Goal: Task Accomplishment & Management: Use online tool/utility

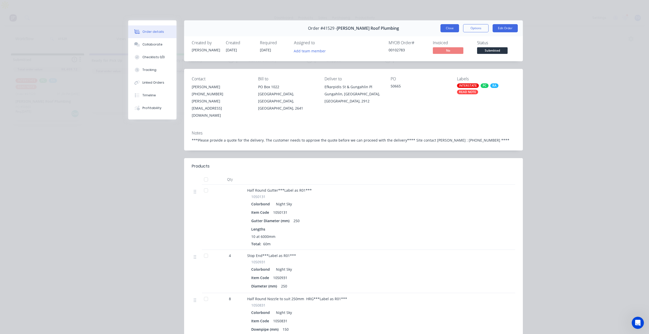
click at [452, 26] on button "Close" at bounding box center [449, 28] width 19 height 8
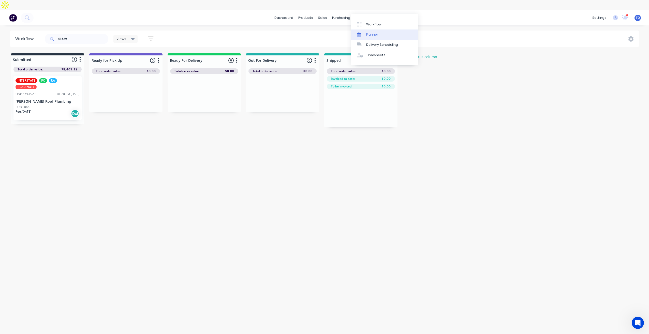
click at [376, 36] on div "Planner" at bounding box center [372, 34] width 12 height 5
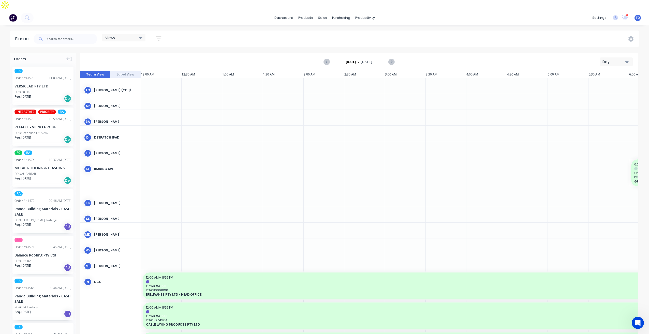
scroll to position [0, 569]
click at [604, 59] on div "Day" at bounding box center [613, 61] width 23 height 5
click at [603, 81] on div "Week" at bounding box center [606, 86] width 50 height 10
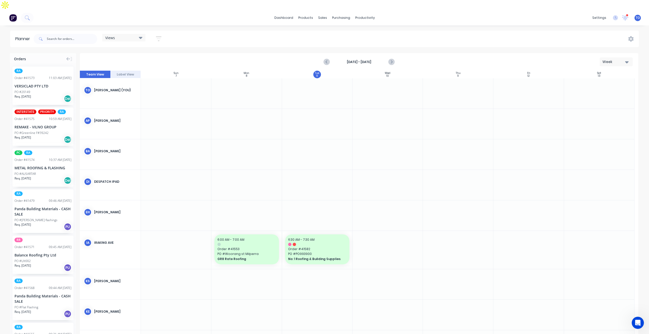
click at [150, 34] on div "Views Save new view None (Default) edit Iraking edit [PERSON_NAME] edit [PERSON…" at bounding box center [134, 39] width 65 height 10
click at [163, 34] on button "button" at bounding box center [158, 39] width 16 height 10
click at [146, 55] on div "Show/Hide users" at bounding box center [131, 57] width 35 height 5
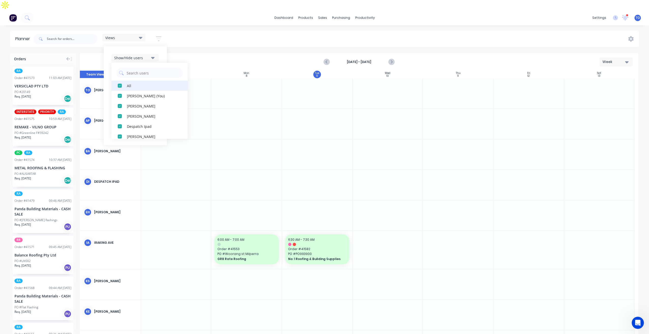
click at [136, 83] on div "All" at bounding box center [152, 85] width 51 height 5
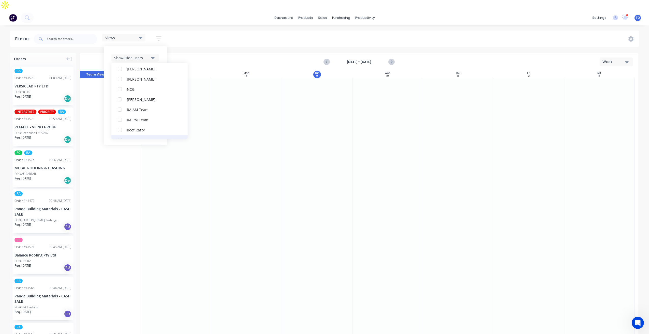
scroll to position [127, 0]
click at [123, 106] on div "button" at bounding box center [120, 111] width 10 height 10
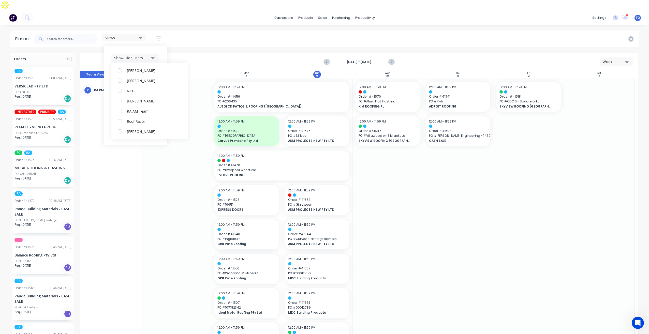
scroll to position [0, 0]
click at [161, 46] on div "Show/Hide users All RA PM Team [PERSON_NAME] (You) [PERSON_NAME] [PERSON_NAME] …" at bounding box center [135, 95] width 63 height 99
click at [155, 70] on icon "button" at bounding box center [153, 73] width 4 height 6
click at [140, 83] on div "All" at bounding box center [152, 85] width 51 height 5
click at [140, 103] on div "Unscheduled" at bounding box center [152, 105] width 51 height 5
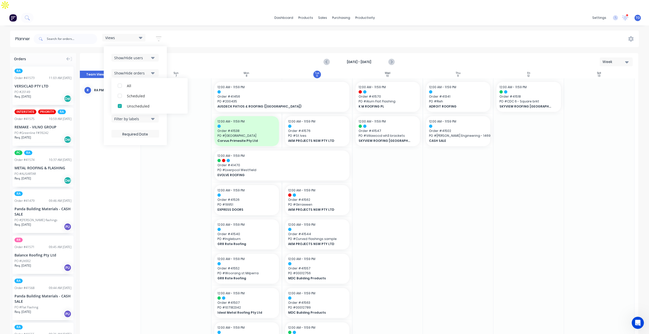
click at [161, 52] on div "Show/Hide users Show/Hide orders All Scheduled Unscheduled Filter by status Fil…" at bounding box center [135, 95] width 63 height 99
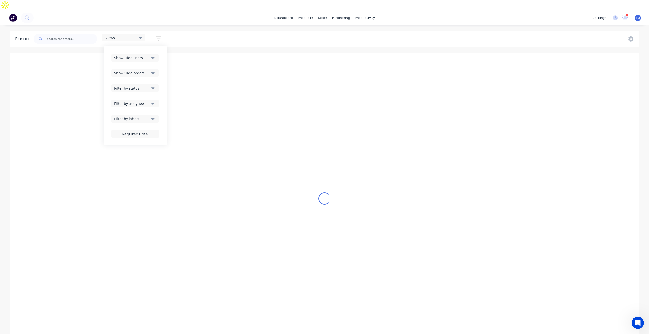
click at [139, 84] on div "Show/Hide users Show/Hide orders Filter by status Filter by assignee Filter by …" at bounding box center [135, 96] width 48 height 84
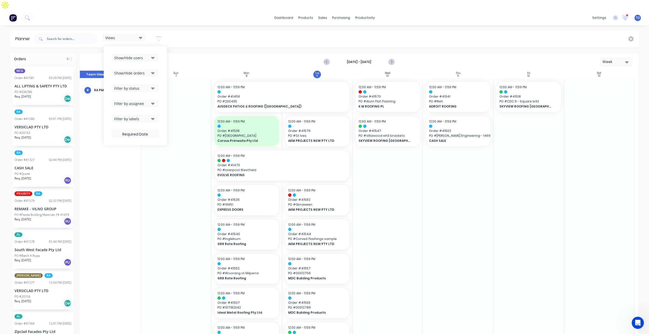
click at [143, 86] on div "Filter by status" at bounding box center [131, 88] width 35 height 5
click at [131, 113] on div "All" at bounding box center [152, 115] width 51 height 5
click at [161, 70] on div "Show/Hide users Show/Hide orders Filter by status All Draft Quote Archived Deli…" at bounding box center [135, 95] width 63 height 99
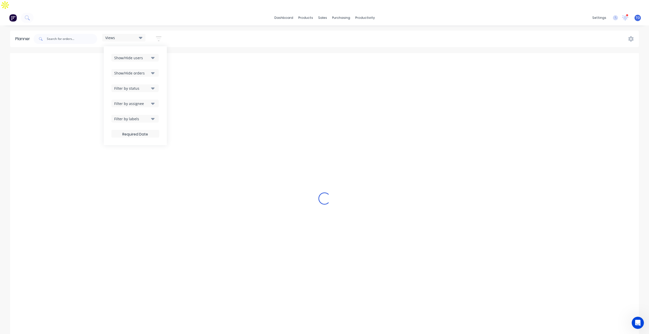
click at [145, 101] on div "Filter by assignee" at bounding box center [131, 103] width 35 height 5
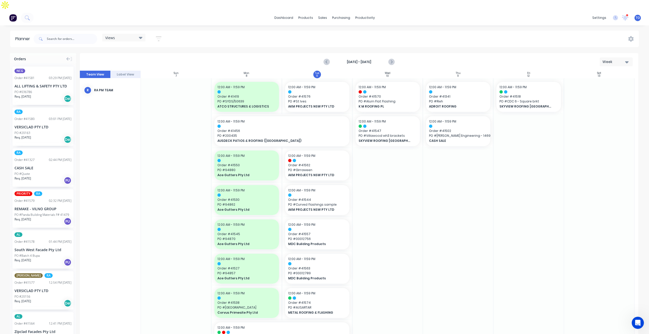
click at [224, 38] on div "Planner Views Save new view None (Default) edit Iraking edit [PERSON_NAME] edit…" at bounding box center [324, 186] width 649 height 313
drag, startPoint x: 29, startPoint y: 119, endPoint x: 378, endPoint y: 120, distance: 348.9
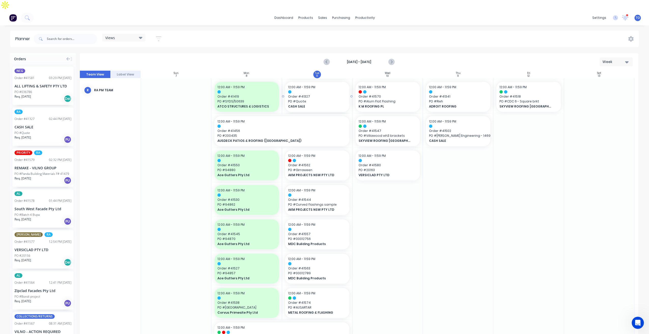
drag, startPoint x: 14, startPoint y: 117, endPoint x: 299, endPoint y: 107, distance: 285.5
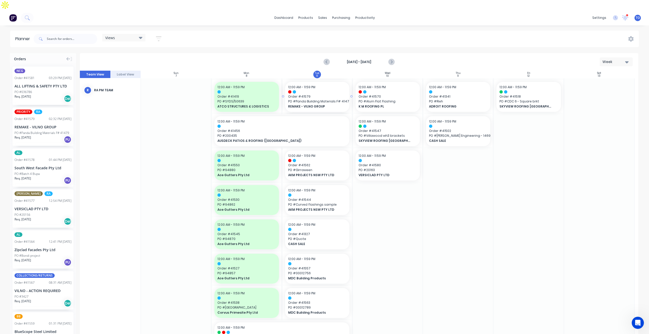
drag, startPoint x: 19, startPoint y: 114, endPoint x: 306, endPoint y: 92, distance: 288.0
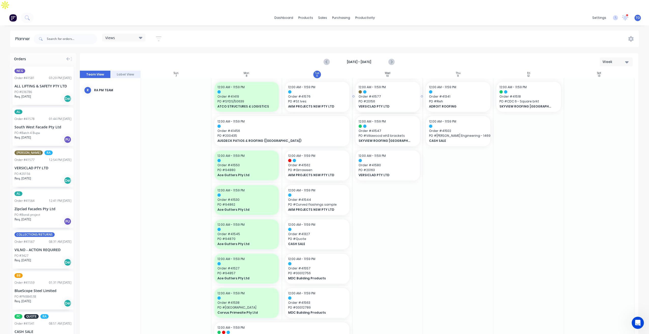
drag, startPoint x: 21, startPoint y: 155, endPoint x: 387, endPoint y: 114, distance: 367.9
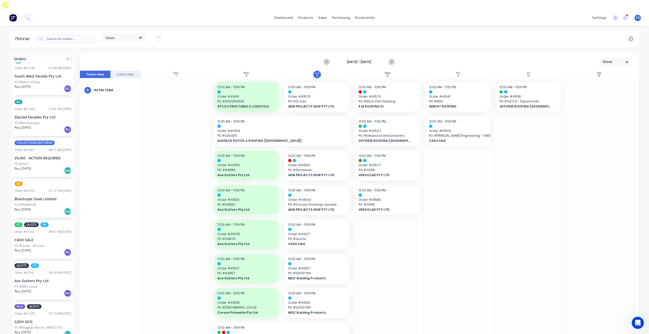
scroll to position [51, 0]
click at [29, 156] on div "VILNO - ACTION REQUIRED" at bounding box center [42, 158] width 57 height 5
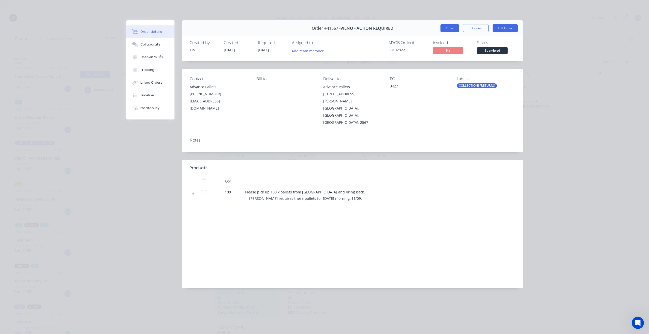
click at [449, 30] on button "Close" at bounding box center [449, 28] width 19 height 8
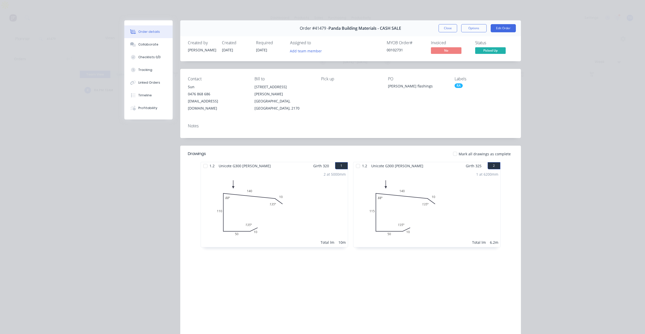
drag, startPoint x: 437, startPoint y: 26, endPoint x: 398, endPoint y: 329, distance: 305.2
click at [438, 26] on button "Close" at bounding box center [447, 28] width 19 height 8
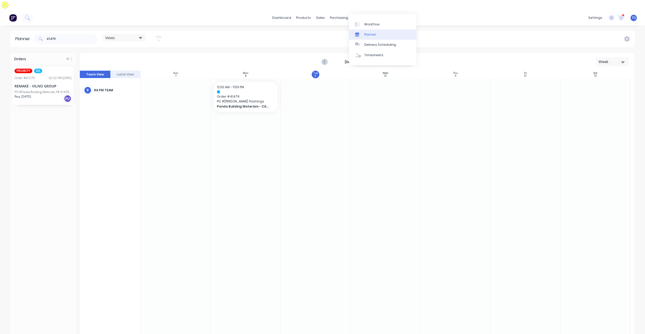
click at [375, 31] on link "Planner" at bounding box center [382, 34] width 67 height 10
click at [371, 47] on div "Delivery Scheduling" at bounding box center [380, 44] width 32 height 5
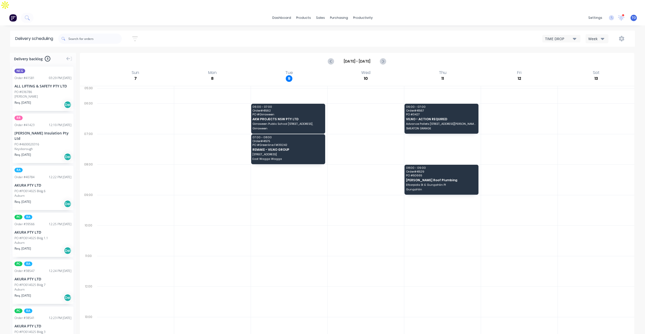
click at [598, 36] on div "Week" at bounding box center [595, 38] width 15 height 5
click at [593, 57] on div "Vehicle" at bounding box center [610, 62] width 50 height 10
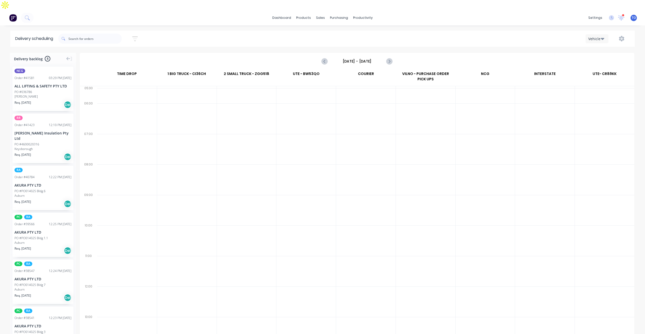
click at [347, 57] on input "Sunday - 07/09/25" at bounding box center [357, 61] width 50 height 8
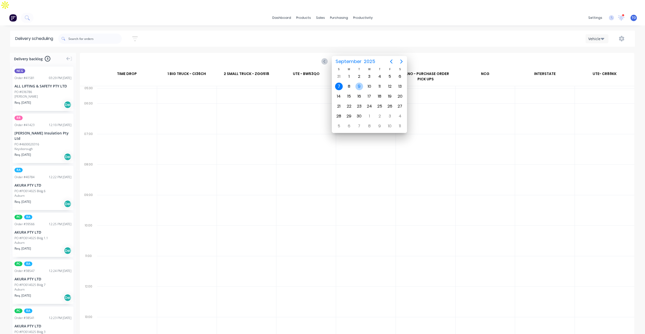
click at [360, 87] on div "9" at bounding box center [359, 87] width 8 height 8
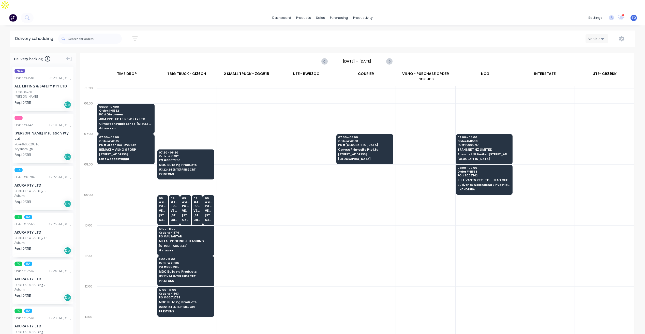
click at [290, 243] on div at bounding box center [305, 240] width 59 height 30
click at [325, 59] on icon "Previous page" at bounding box center [324, 61] width 2 height 4
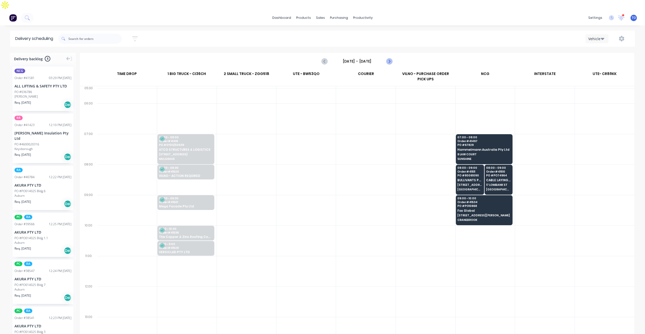
click at [389, 59] on icon "Next page" at bounding box center [389, 61] width 2 height 4
type input "Tuesday - 09/09/25"
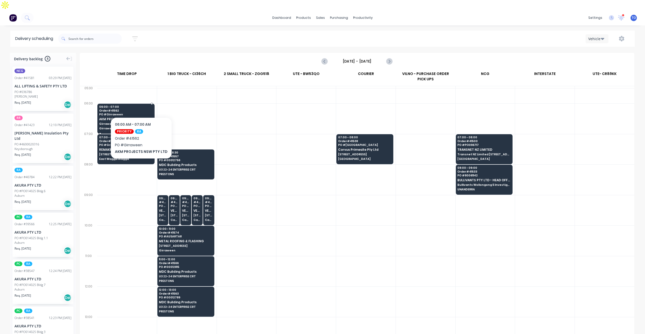
click at [140, 109] on span "Order # 41562" at bounding box center [125, 110] width 53 height 3
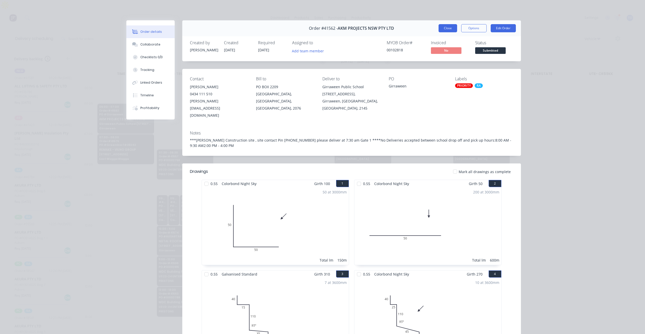
click at [444, 29] on button "Close" at bounding box center [447, 28] width 19 height 8
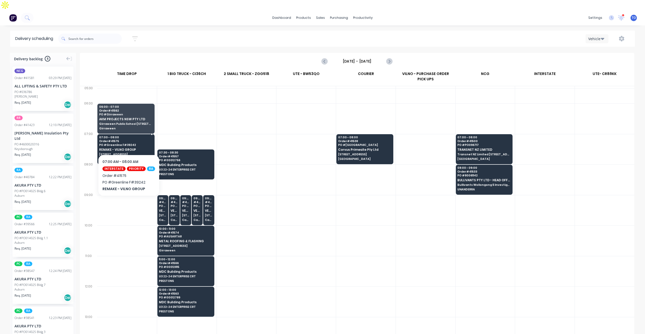
click at [143, 142] on div "07:00 - 08:00 Order # 41575 PO # Greenline F#39242 REMAKE - VILNO GROUP 3 Danga…" at bounding box center [126, 148] width 57 height 28
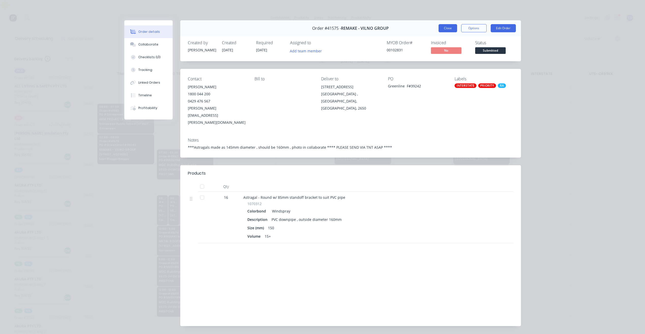
click at [446, 30] on button "Close" at bounding box center [447, 28] width 19 height 8
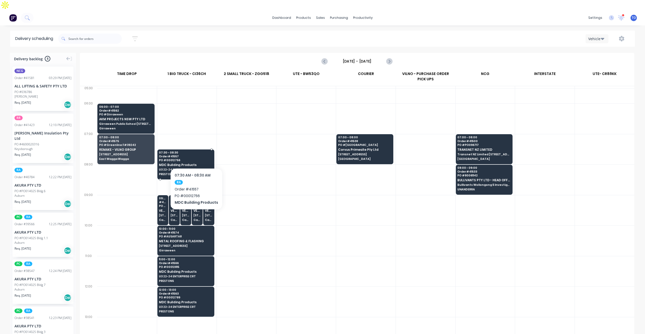
click at [197, 159] on span "PO # 00012756" at bounding box center [185, 160] width 53 height 3
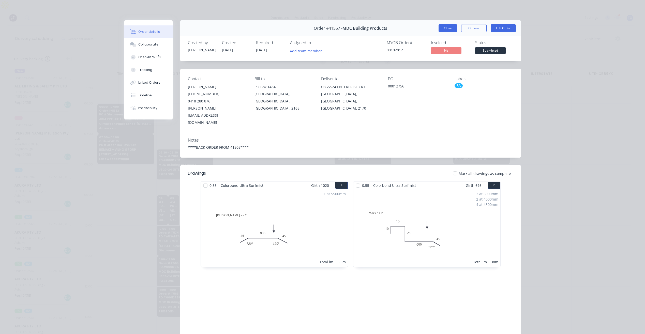
click at [447, 29] on button "Close" at bounding box center [447, 28] width 19 height 8
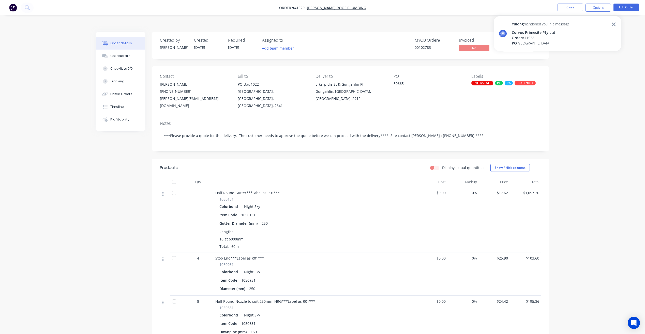
click at [613, 25] on icon at bounding box center [613, 24] width 4 height 4
click at [573, 7] on button "Close" at bounding box center [569, 8] width 25 height 8
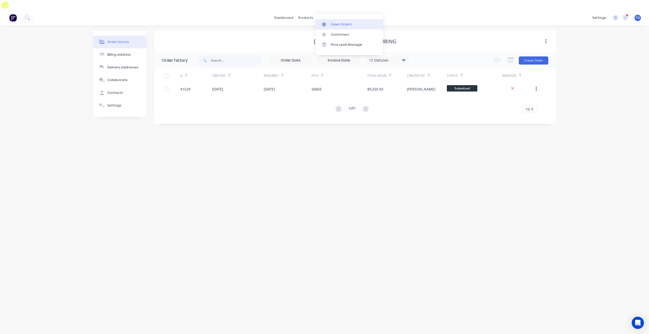
click at [334, 24] on div "Sales Orders" at bounding box center [341, 24] width 21 height 5
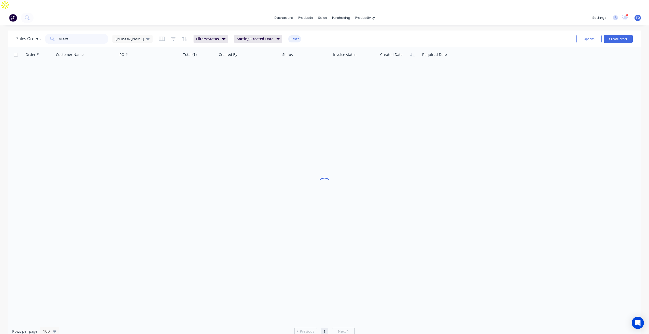
drag, startPoint x: 91, startPoint y: 28, endPoint x: -1, endPoint y: 32, distance: 92.1
click at [0, 32] on html "dashboard products sales purchasing productivity dashboard products Product Cat…" at bounding box center [324, 172] width 649 height 344
